Goal: Entertainment & Leisure: Consume media (video, audio)

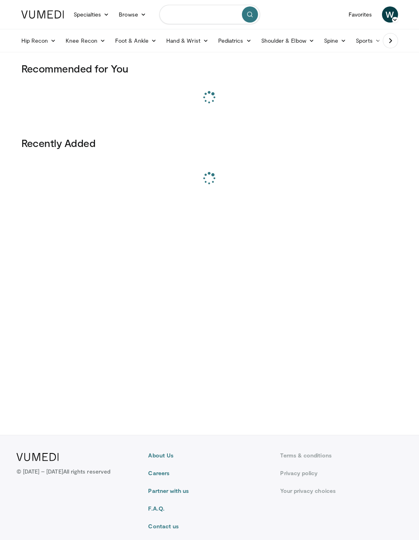
click at [206, 15] on input "Search topics, interventions" at bounding box center [210, 14] width 101 height 19
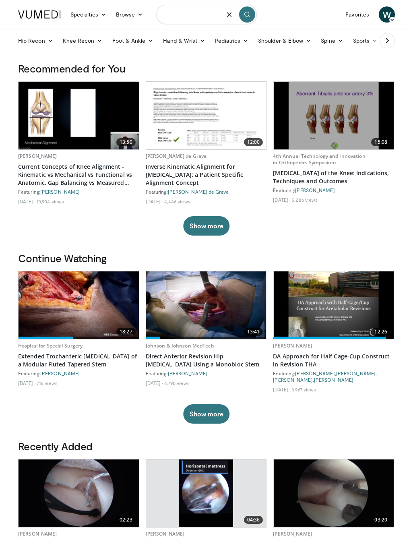
click at [203, 17] on input "Search topics, interventions" at bounding box center [206, 14] width 101 height 19
type input "**********"
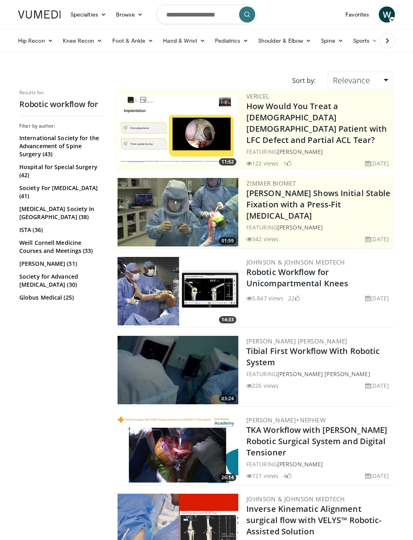
click at [168, 270] on img at bounding box center [178, 291] width 121 height 68
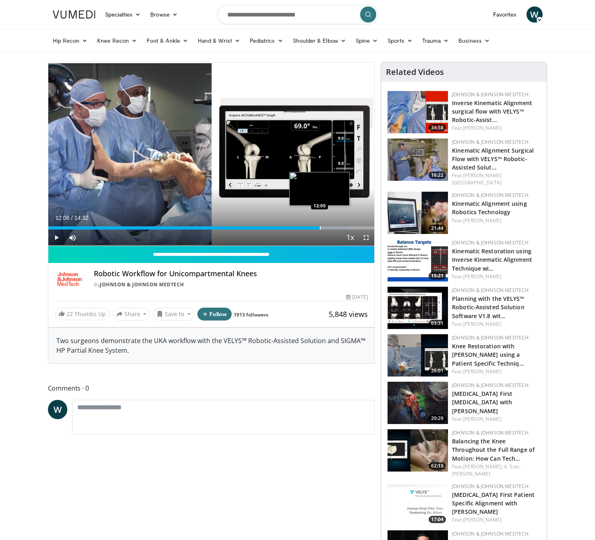
click at [320, 229] on div "Progress Bar" at bounding box center [320, 227] width 1 height 3
click at [56, 236] on span "Video Player" at bounding box center [56, 238] width 16 height 16
